Goal: Obtain resource: Download file/media

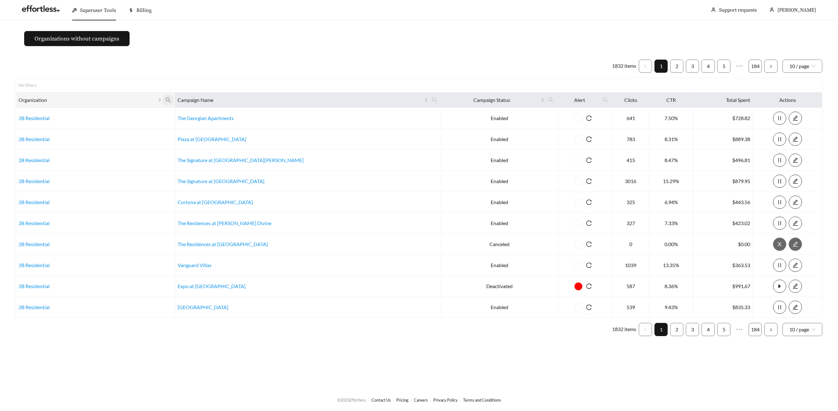
click at [171, 99] on icon "search" at bounding box center [168, 100] width 6 height 6
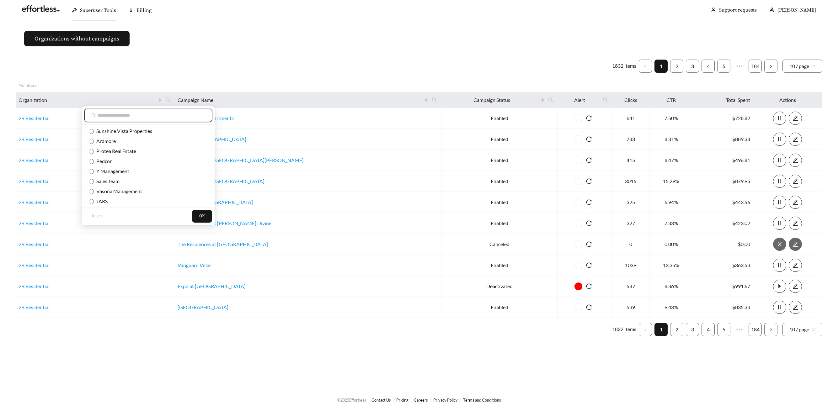
click at [178, 116] on input "text" at bounding box center [152, 116] width 108 height 8
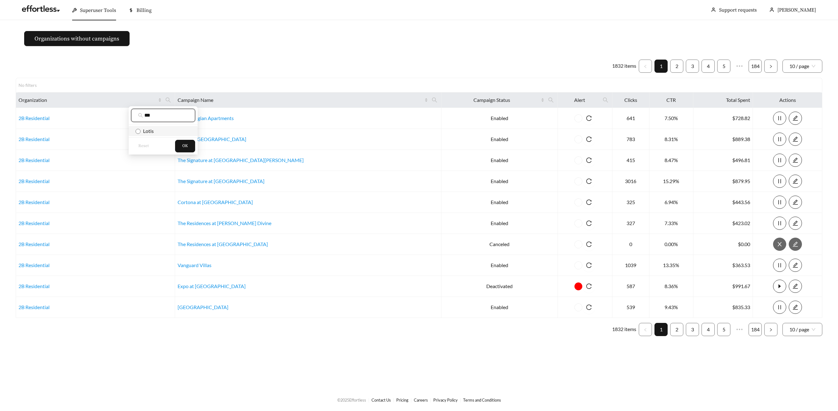
type input "***"
drag, startPoint x: 188, startPoint y: 127, endPoint x: 191, endPoint y: 130, distance: 4.0
click at [188, 127] on li "Lotis" at bounding box center [163, 131] width 69 height 10
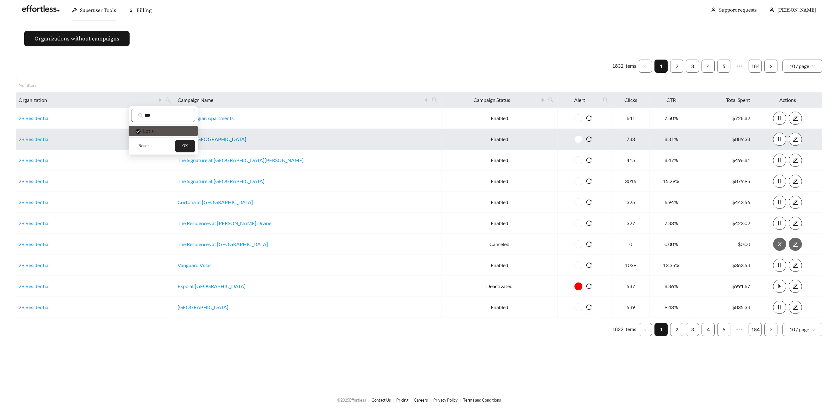
drag, startPoint x: 191, startPoint y: 142, endPoint x: 213, endPoint y: 139, distance: 21.9
click at [191, 142] on button "OK" at bounding box center [185, 146] width 20 height 13
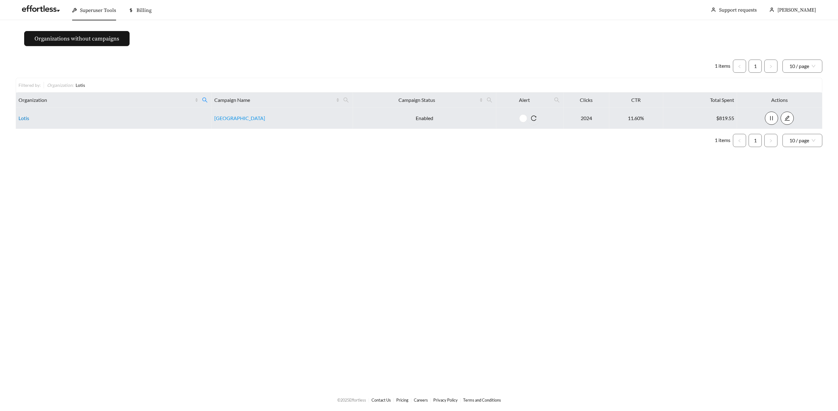
click at [27, 117] on link "Lotis" at bounding box center [24, 118] width 11 height 6
click at [227, 116] on link "[GEOGRAPHIC_DATA]" at bounding box center [239, 118] width 51 height 6
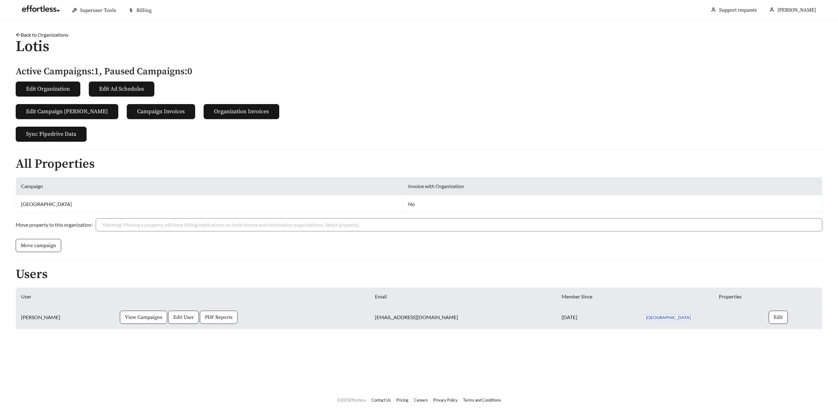
click at [208, 321] on span "PDF Reports" at bounding box center [219, 318] width 28 height 8
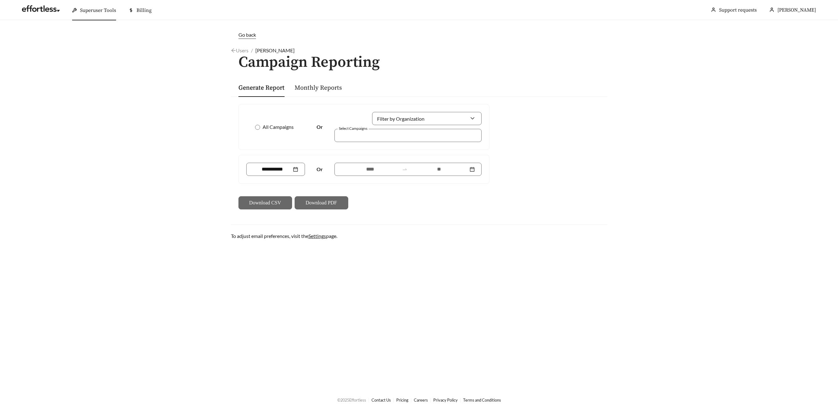
click at [253, 126] on div "All Campaigns" at bounding box center [275, 127] width 59 height 8
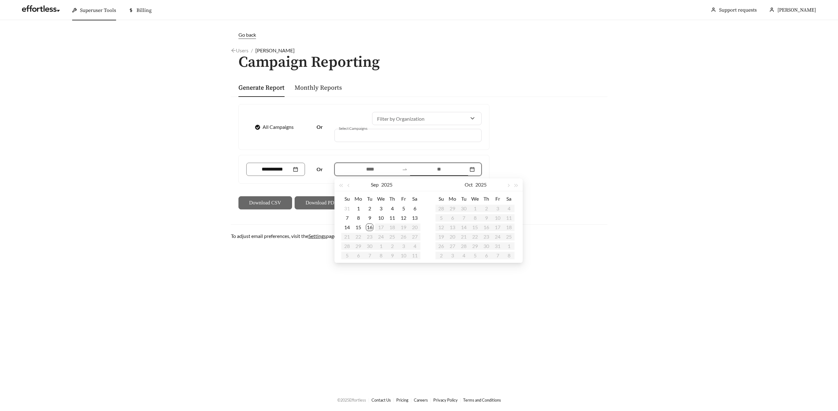
click at [443, 170] on input at bounding box center [439, 170] width 58 height 8
type input "**********"
drag, startPoint x: 367, startPoint y: 227, endPoint x: 388, endPoint y: 216, distance: 23.7
click at [368, 227] on div "16" at bounding box center [370, 228] width 8 height 8
type input "**********"
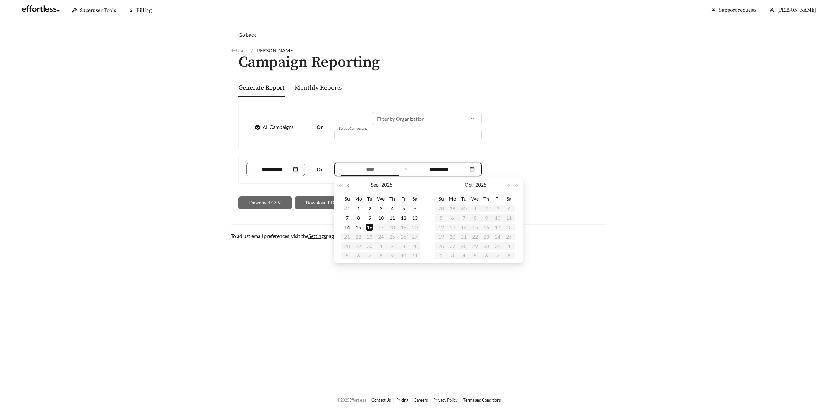
click at [349, 185] on span "button" at bounding box center [348, 185] width 3 height 3
type input "**********"
click at [347, 237] on div "17" at bounding box center [347, 237] width 8 height 8
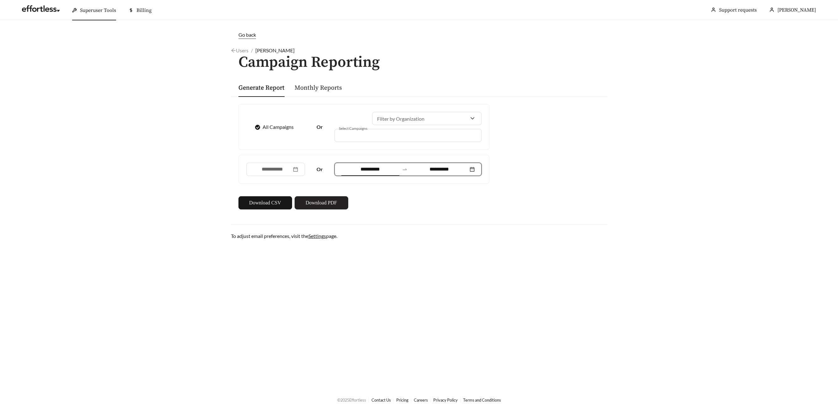
drag, startPoint x: 317, startPoint y: 203, endPoint x: 340, endPoint y: 199, distance: 23.3
click at [317, 203] on span "Download PDF" at bounding box center [321, 203] width 31 height 8
click at [97, 15] on div "Superuser Tools" at bounding box center [94, 10] width 44 height 20
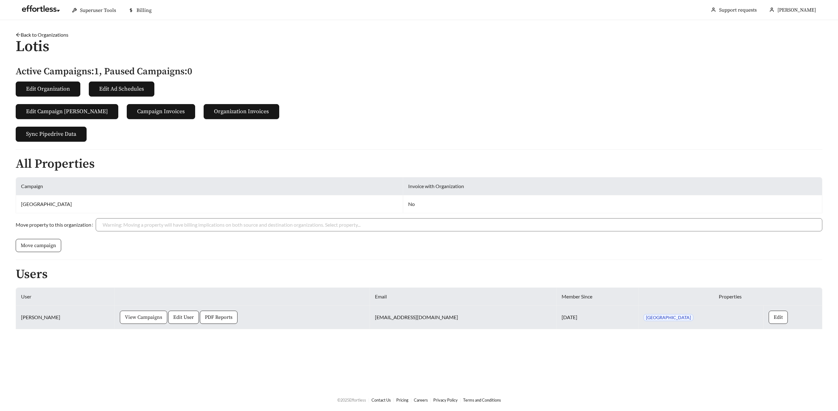
click at [142, 318] on span "View Campaigns" at bounding box center [143, 318] width 37 height 8
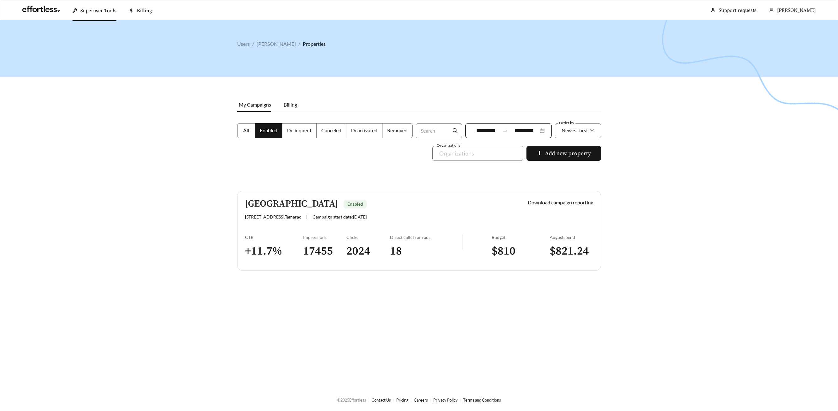
click at [281, 202] on h5 "[GEOGRAPHIC_DATA]" at bounding box center [291, 204] width 93 height 10
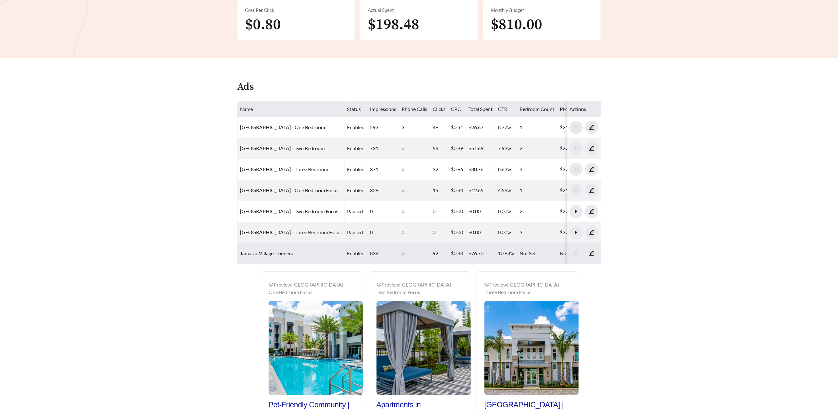
scroll to position [200, 0]
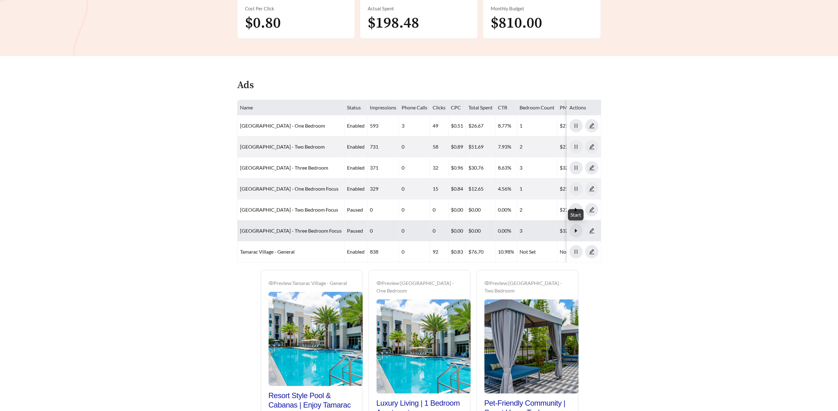
click at [575, 232] on icon "caret-right" at bounding box center [576, 231] width 2 height 4
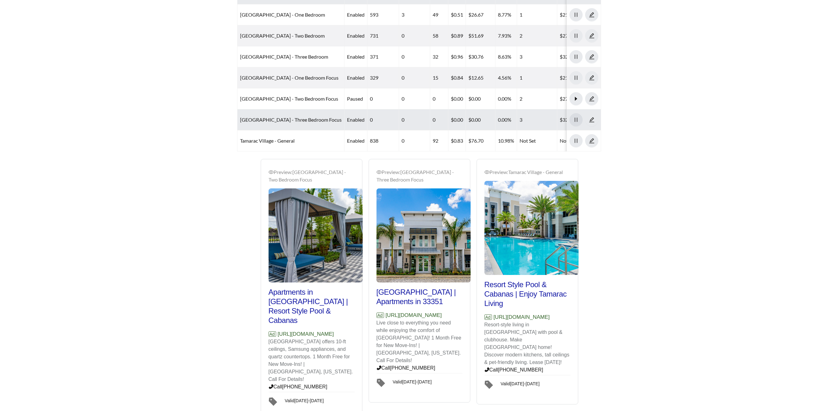
scroll to position [335, 0]
